Goal: Navigation & Orientation: Find specific page/section

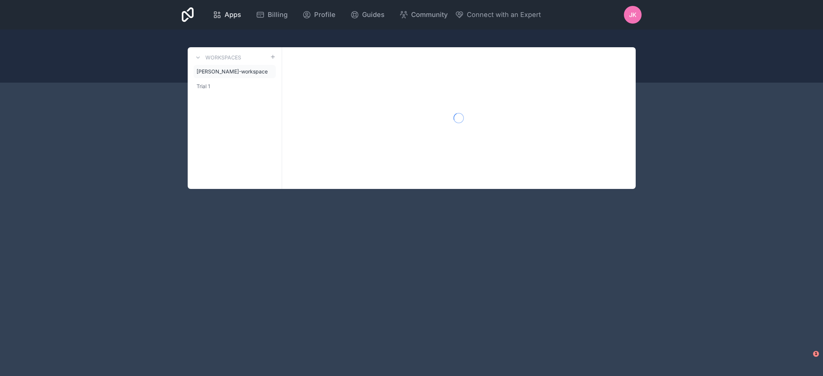
click at [230, 17] on span "Apps" at bounding box center [232, 15] width 17 height 10
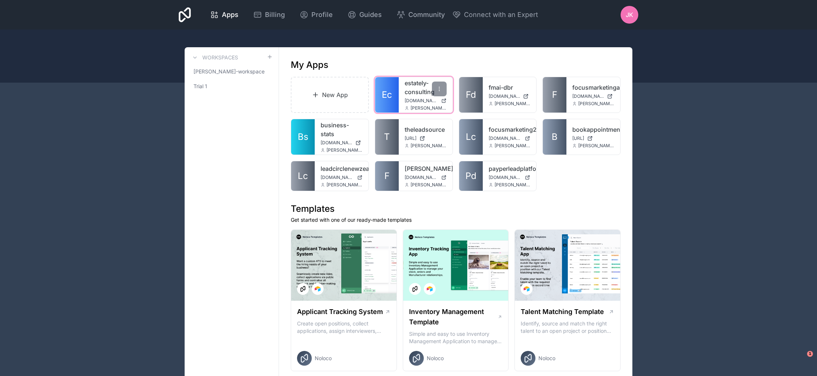
click at [386, 91] on span "Ec" at bounding box center [387, 95] width 10 height 12
